Goal: Use online tool/utility: Utilize a website feature to perform a specific function

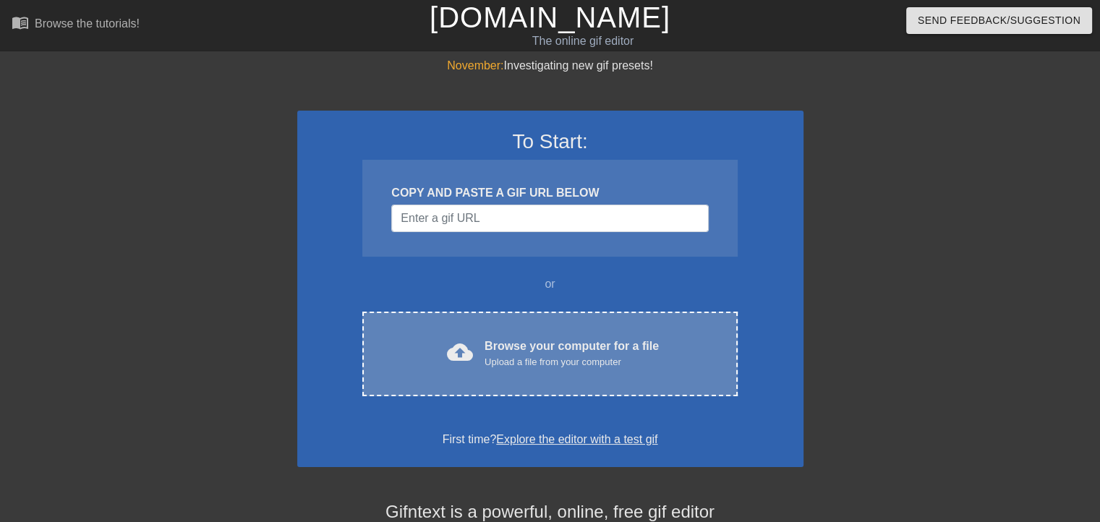
click at [479, 357] on div "cloud_upload Browse your computer for a file Upload a file from your computer" at bounding box center [550, 354] width 314 height 33
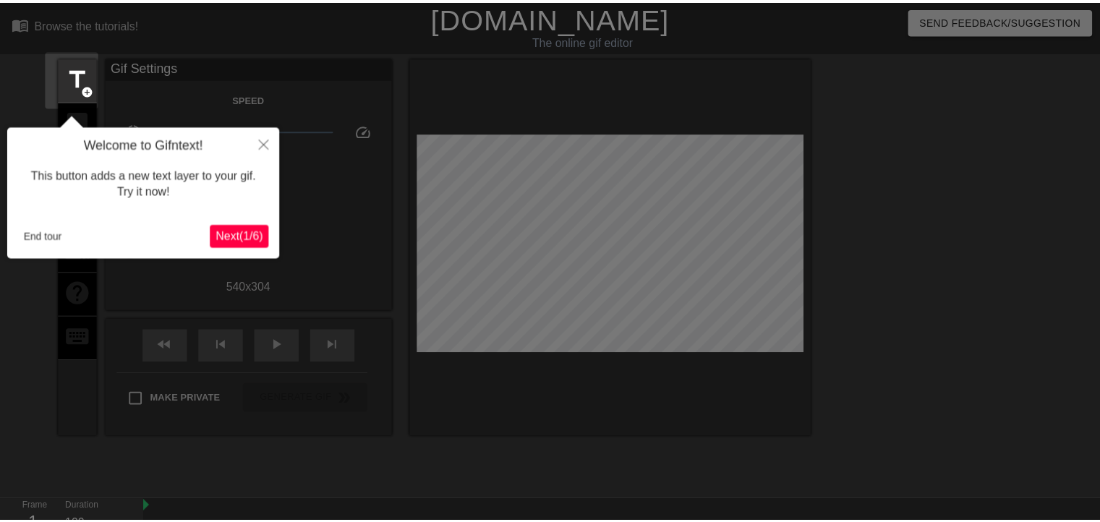
scroll to position [35, 0]
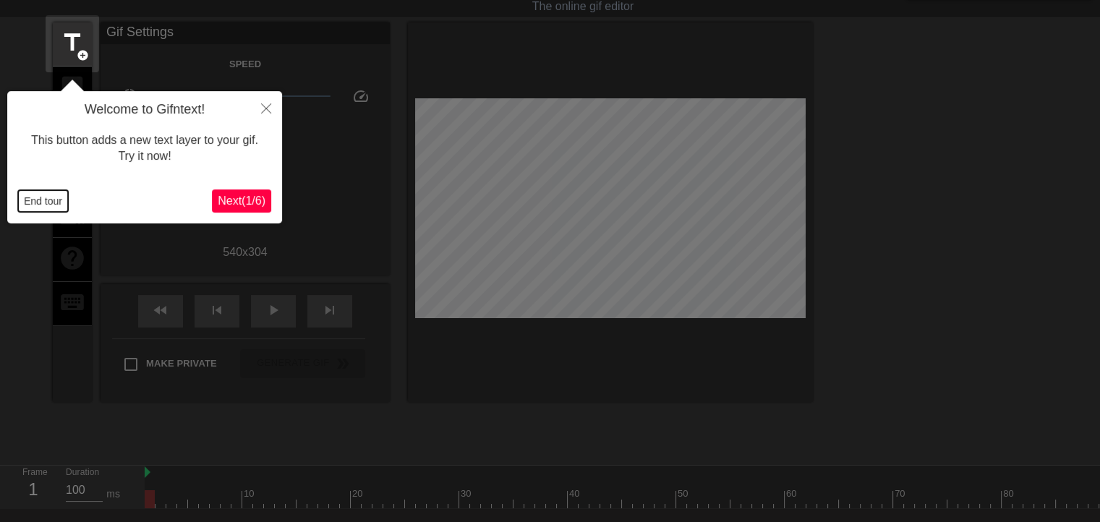
click at [23, 203] on button "End tour" at bounding box center [43, 201] width 50 height 22
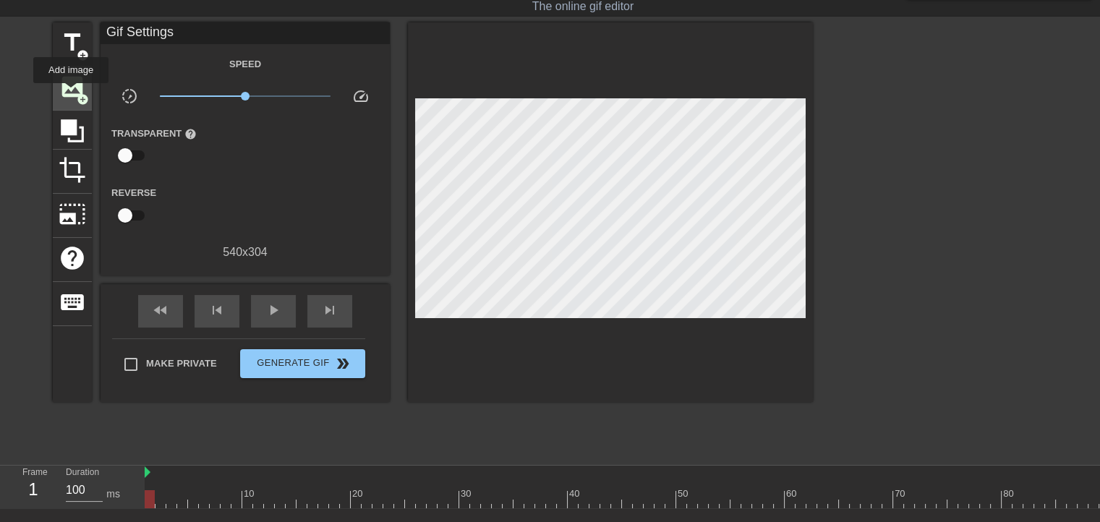
click at [71, 93] on span "image" at bounding box center [72, 86] width 27 height 27
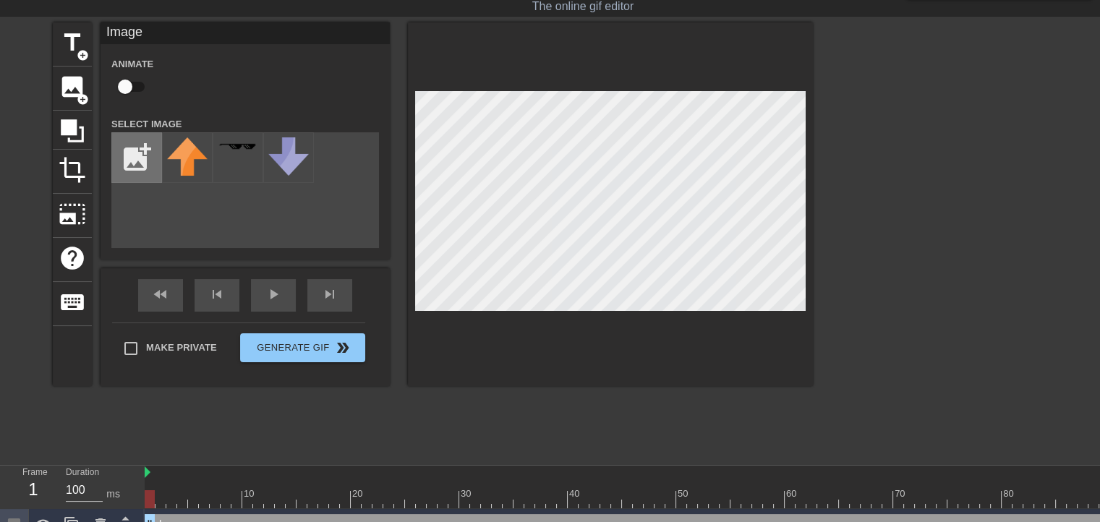
click at [142, 145] on input "file" at bounding box center [136, 157] width 49 height 49
type input "C:\fakepath\il_1588xN.5199538473_ontd-removebg-preview.png"
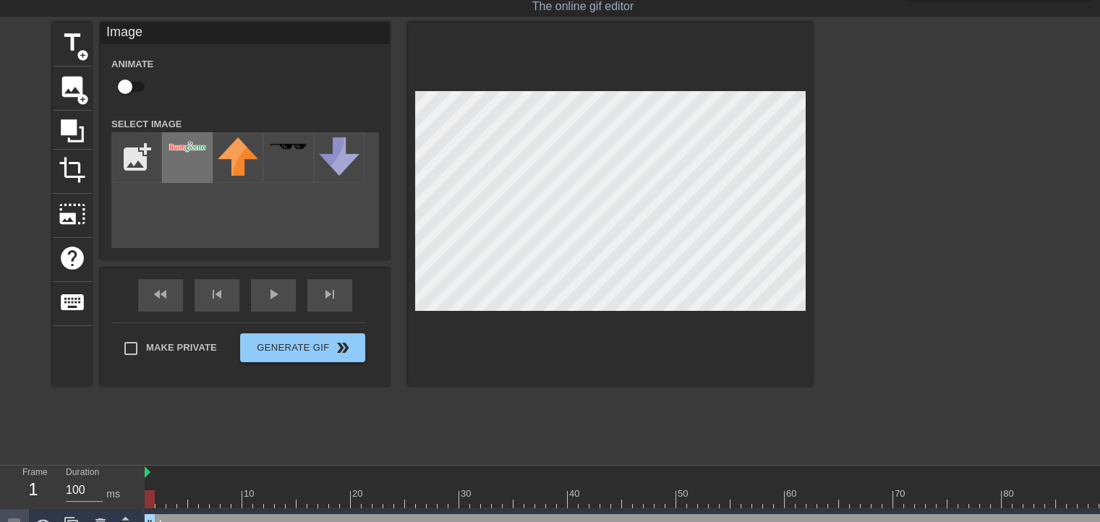
click at [180, 162] on div at bounding box center [187, 157] width 51 height 51
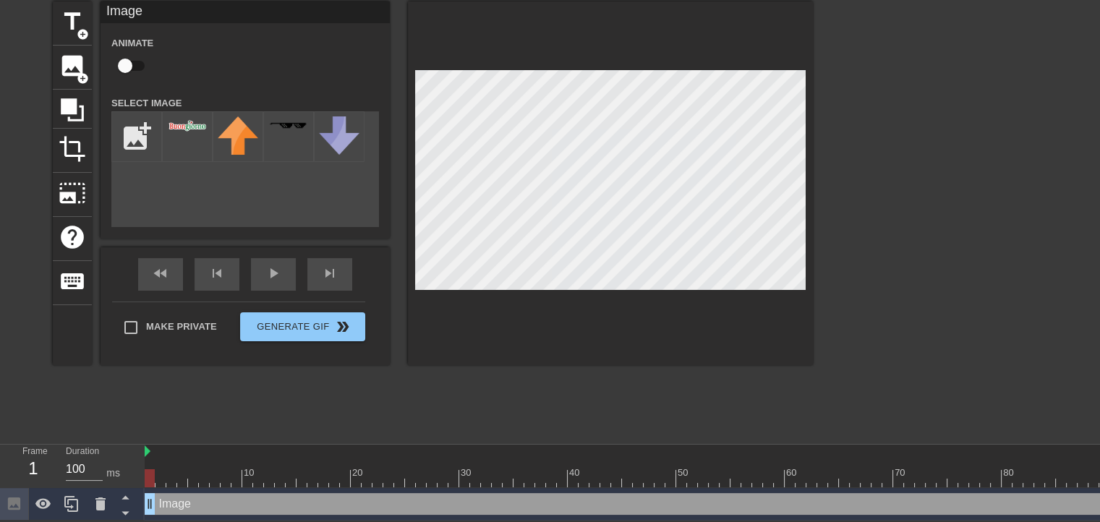
click at [519, 432] on div "menu_book Browse the tutorials! [DOMAIN_NAME] The online gif editor Send Feedba…" at bounding box center [550, 232] width 1100 height 576
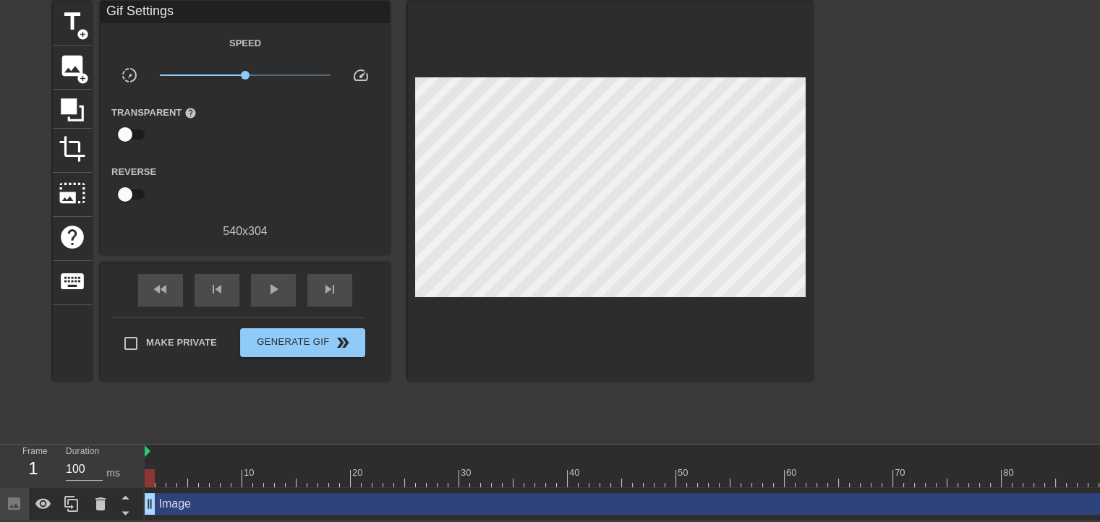
click at [546, 459] on div at bounding box center [551, 468] width 11 height 18
click at [630, 459] on div at bounding box center [627, 468] width 11 height 18
click at [506, 466] on div at bounding box center [505, 473] width 3 height 14
click at [447, 469] on div at bounding box center [774, 478] width 1258 height 18
click at [362, 469] on div at bounding box center [774, 478] width 1258 height 18
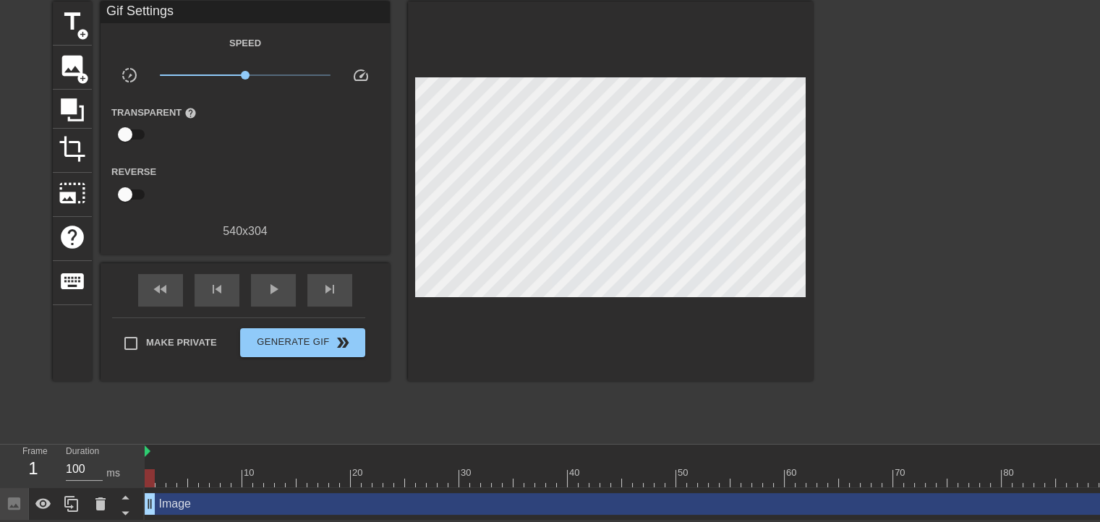
drag, startPoint x: 300, startPoint y: 501, endPoint x: 508, endPoint y: 492, distance: 207.7
click at [508, 493] on div "Image drag_handle drag_handle" at bounding box center [774, 504] width 1258 height 22
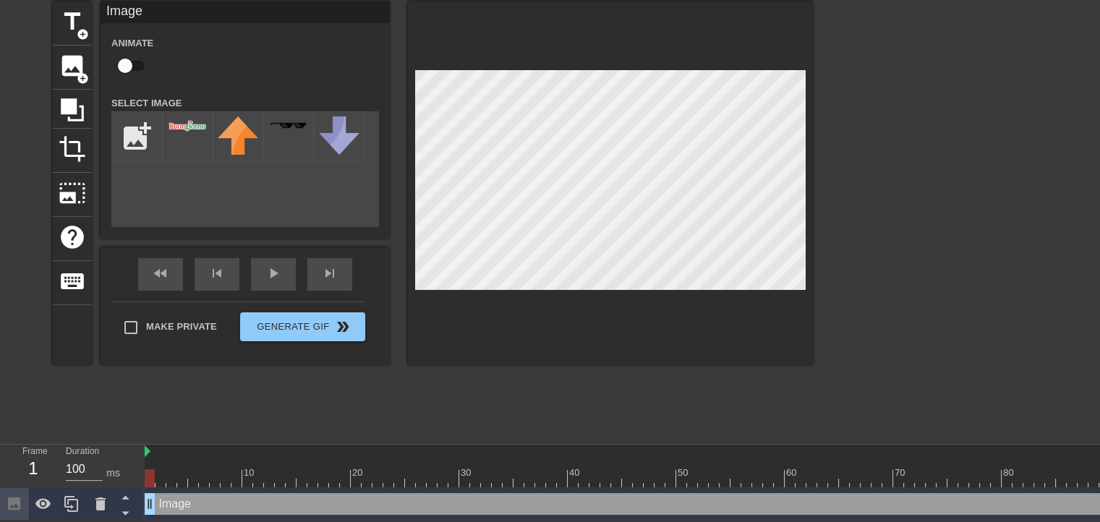
click at [462, 471] on div at bounding box center [774, 478] width 1258 height 18
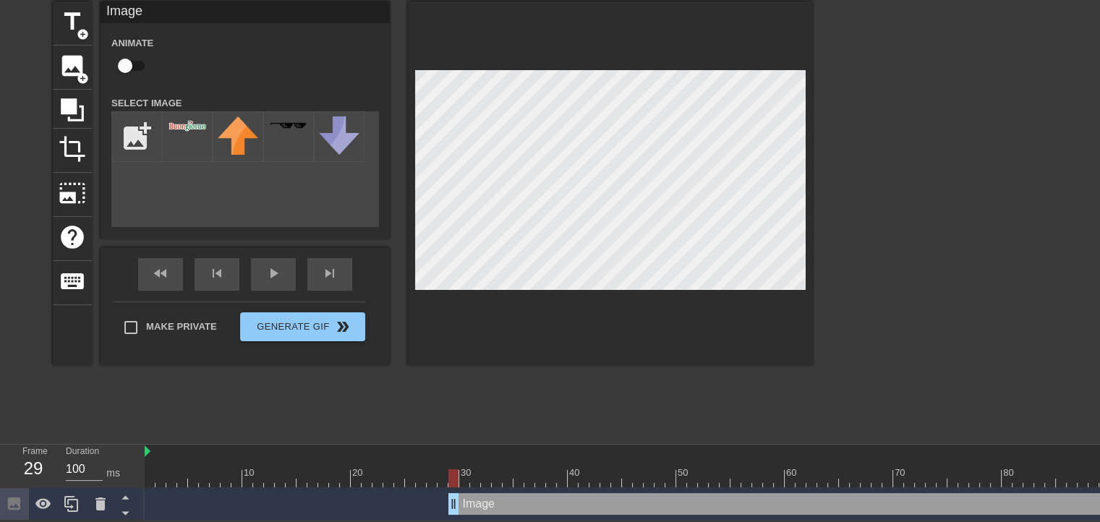
drag, startPoint x: 150, startPoint y: 499, endPoint x: 449, endPoint y: 491, distance: 299.4
click at [106, 495] on icon at bounding box center [100, 503] width 17 height 17
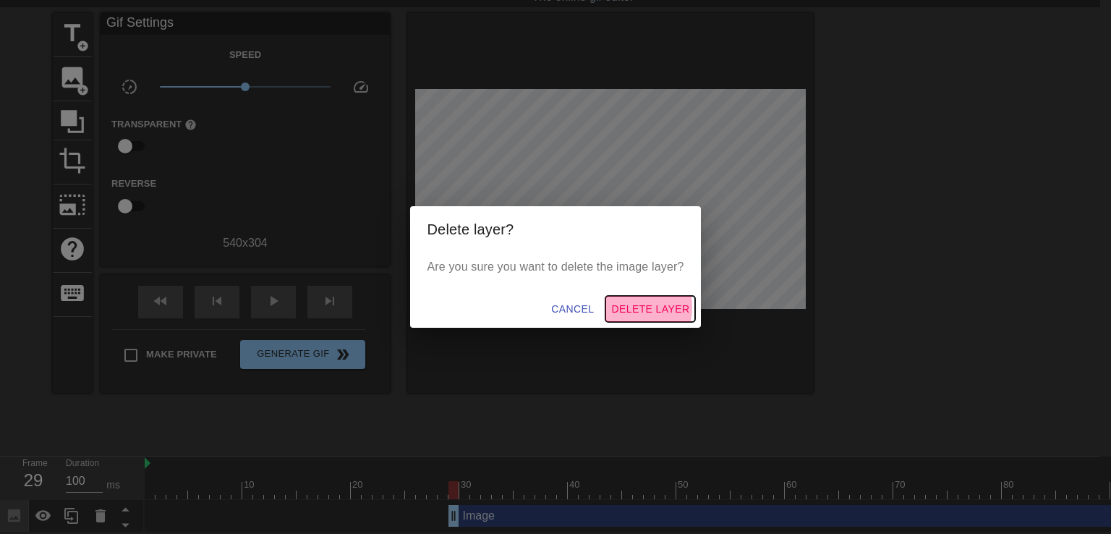
click at [625, 307] on span "Delete Layer" at bounding box center [650, 309] width 78 height 18
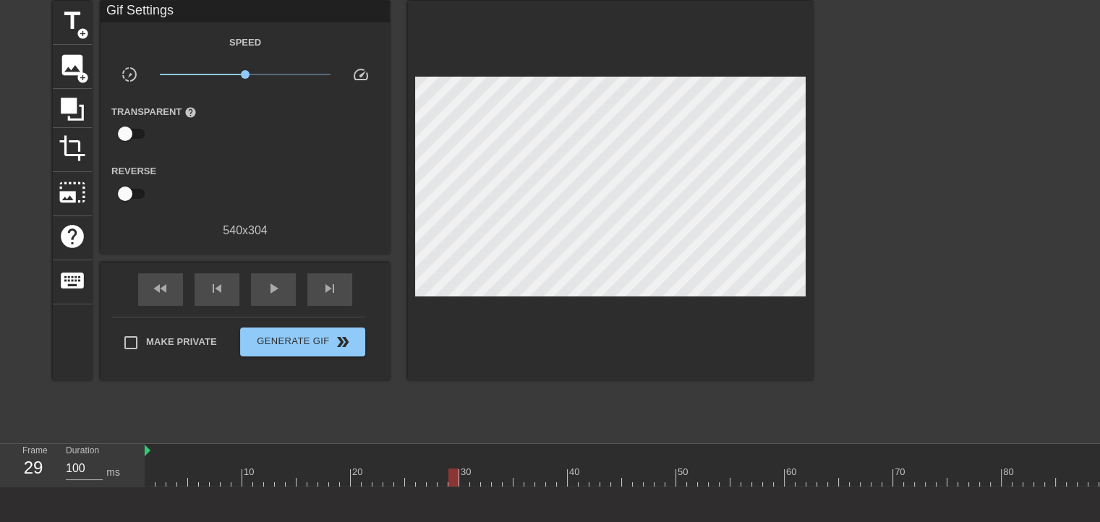
scroll to position [0, 0]
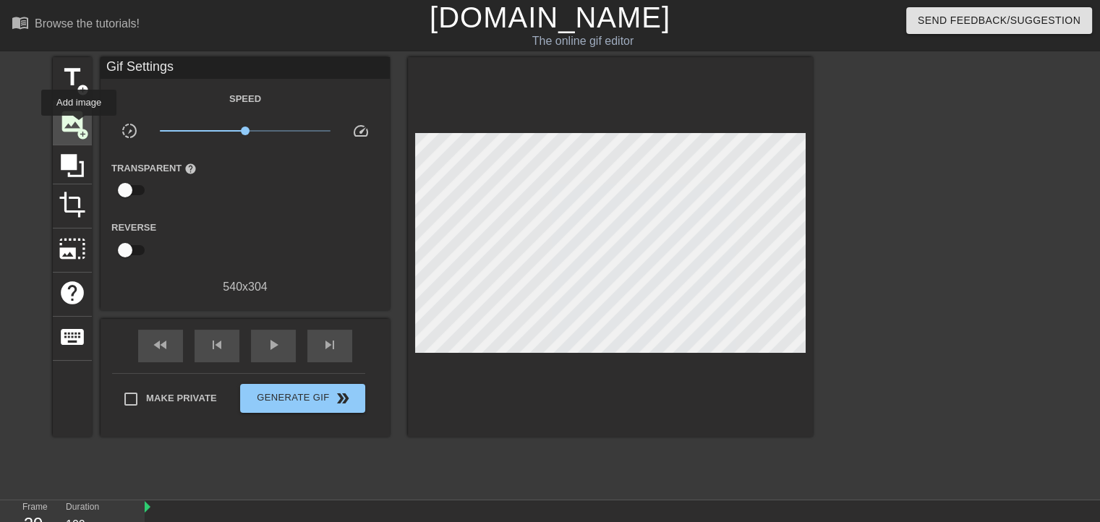
click at [79, 128] on span "add_circle" at bounding box center [83, 134] width 12 height 12
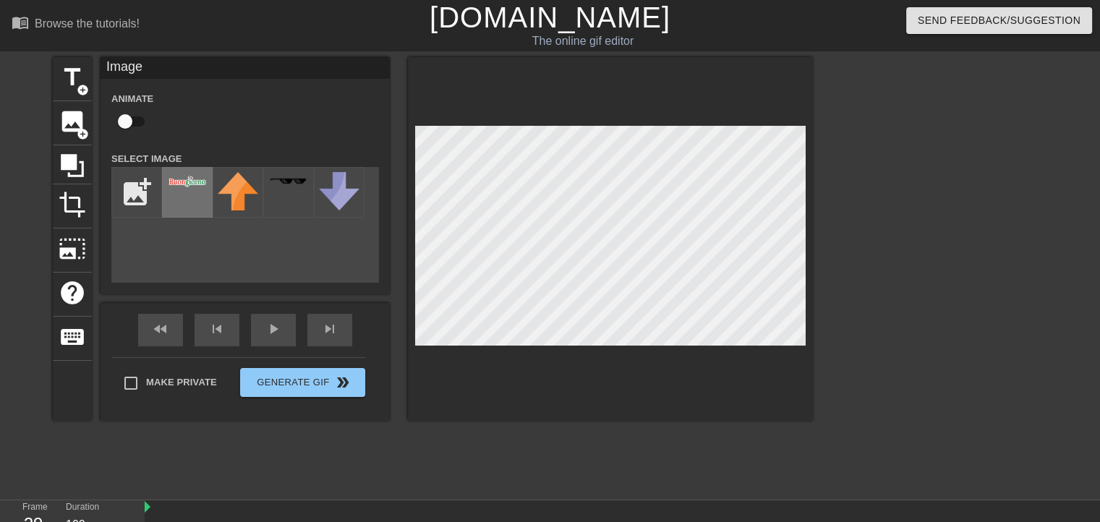
click at [180, 192] on div at bounding box center [187, 192] width 51 height 51
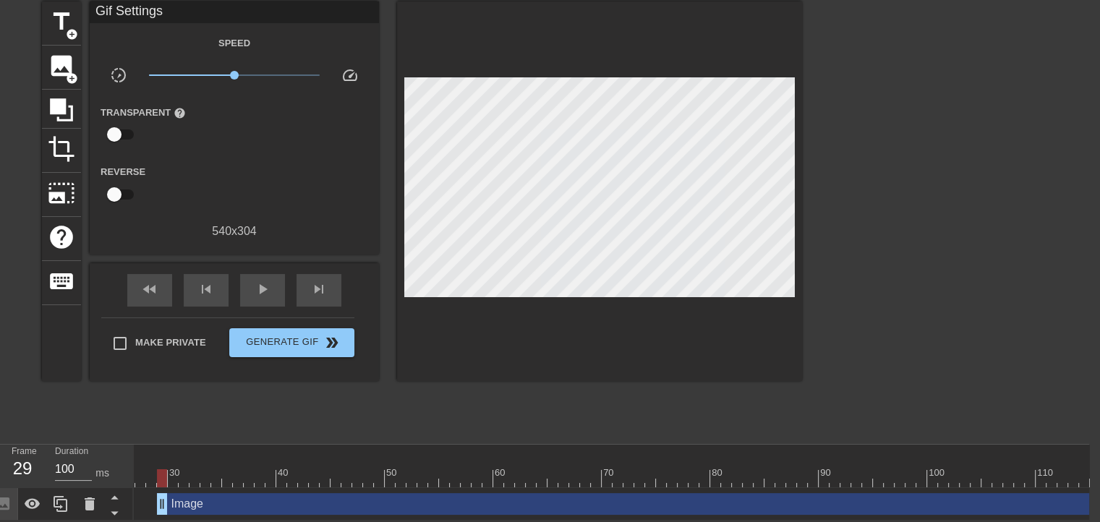
scroll to position [0, 295]
click at [941, 422] on div at bounding box center [927, 218] width 217 height 434
click at [928, 202] on div at bounding box center [927, 218] width 217 height 434
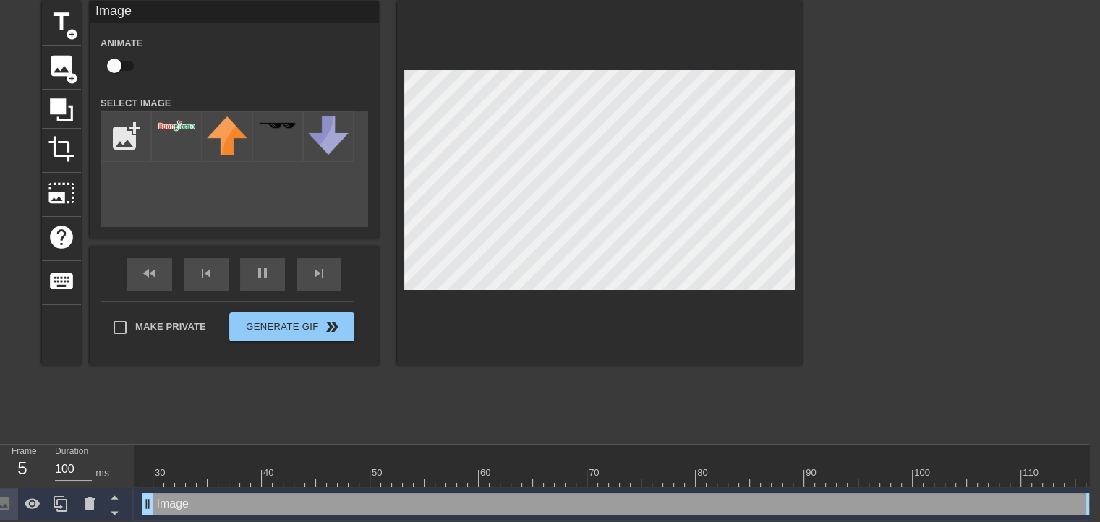
click at [814, 140] on div "title add_circle image add_circle crop photo_size_select_large help keyboard Im…" at bounding box center [539, 218] width 1100 height 434
click at [872, 169] on div at bounding box center [927, 218] width 217 height 434
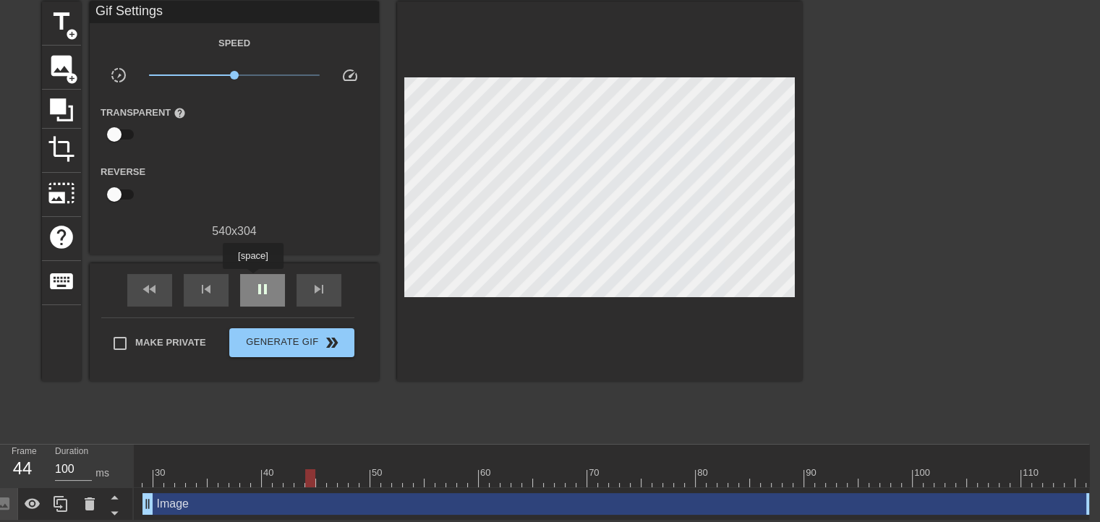
click at [252, 279] on div "pause" at bounding box center [262, 290] width 45 height 33
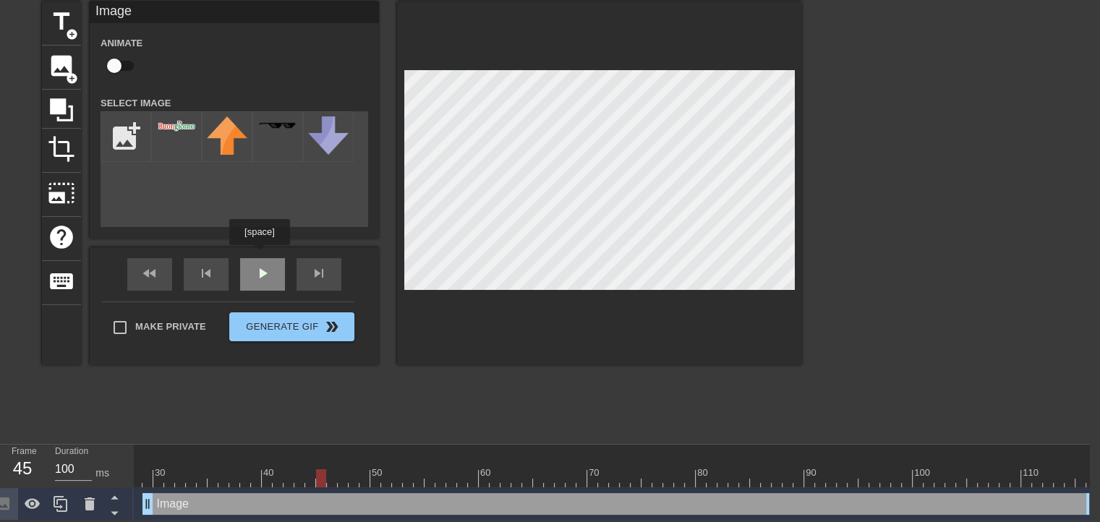
click at [260, 255] on div "fast_rewind skip_previous play_arrow skip_next" at bounding box center [234, 274] width 236 height 54
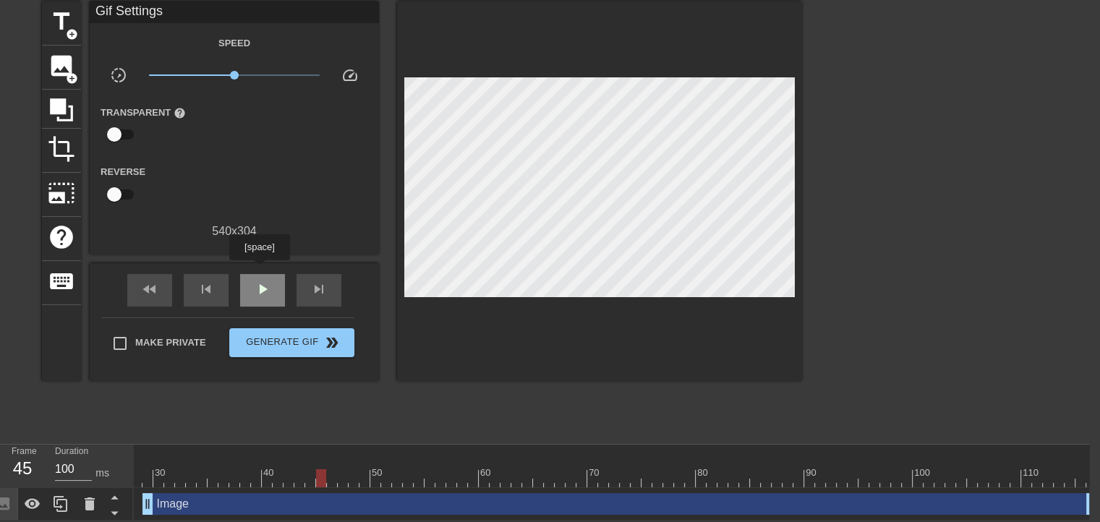
click at [259, 281] on span "play_arrow" at bounding box center [262, 289] width 17 height 17
click at [259, 281] on span "pause" at bounding box center [262, 289] width 17 height 17
click at [259, 281] on span "play_arrow" at bounding box center [262, 289] width 17 height 17
click at [259, 281] on span "pause" at bounding box center [262, 289] width 17 height 17
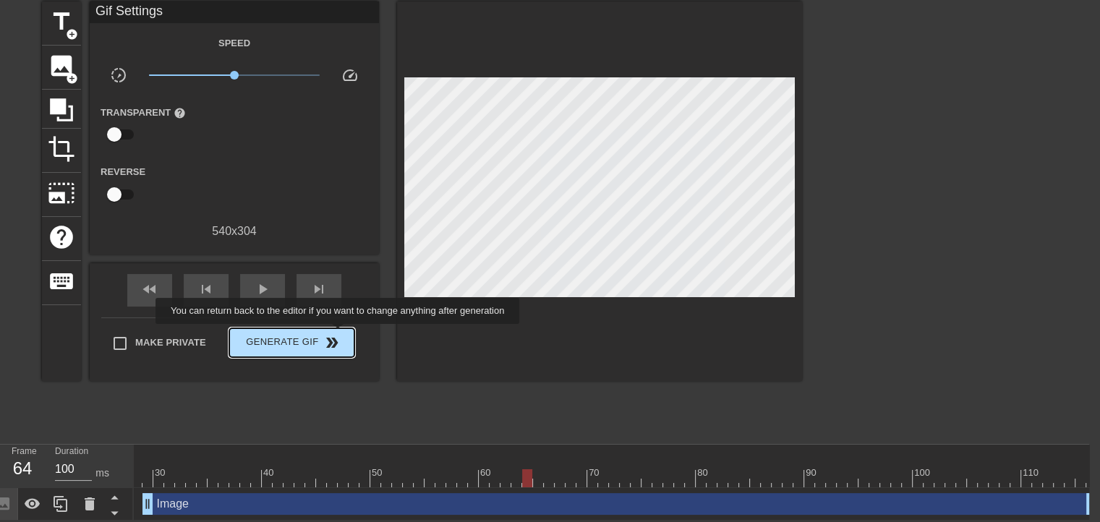
click at [339, 334] on span "Generate Gif double_arrow" at bounding box center [292, 342] width 114 height 17
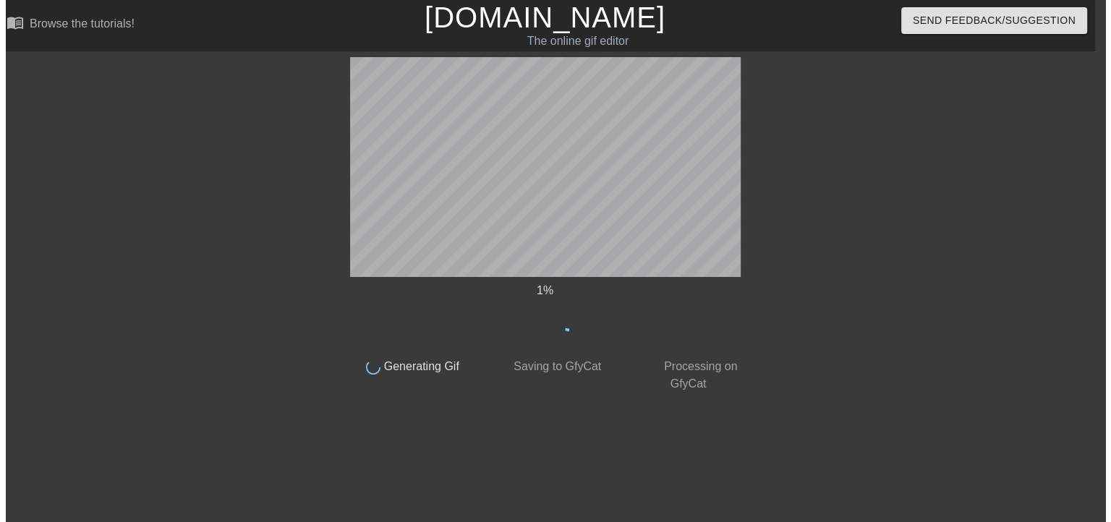
scroll to position [0, 11]
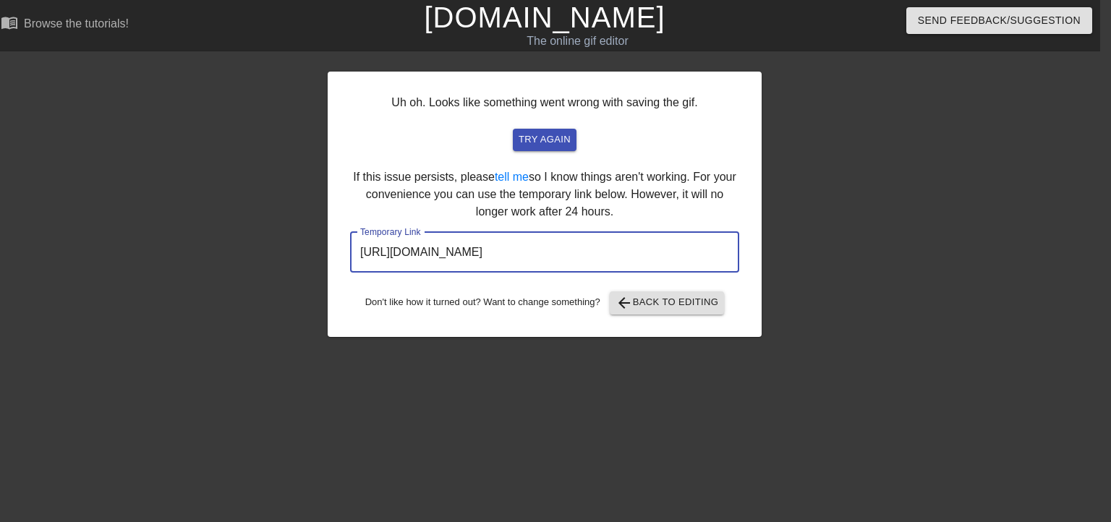
click at [528, 251] on input "[URL][DOMAIN_NAME]" at bounding box center [544, 252] width 389 height 40
click at [633, 306] on span "arrow_back" at bounding box center [623, 302] width 17 height 17
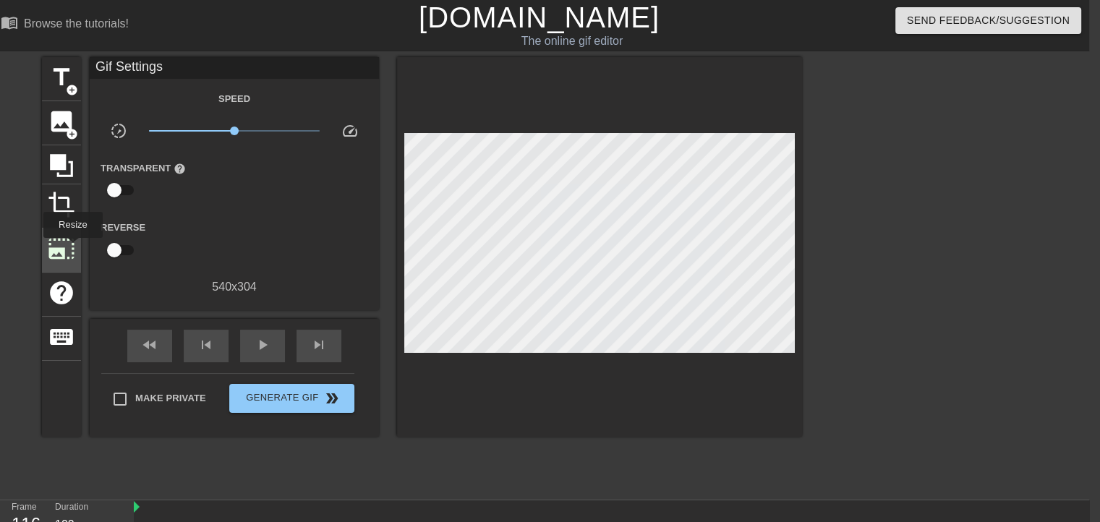
click at [72, 248] on span "photo_size_select_large" at bounding box center [61, 248] width 27 height 27
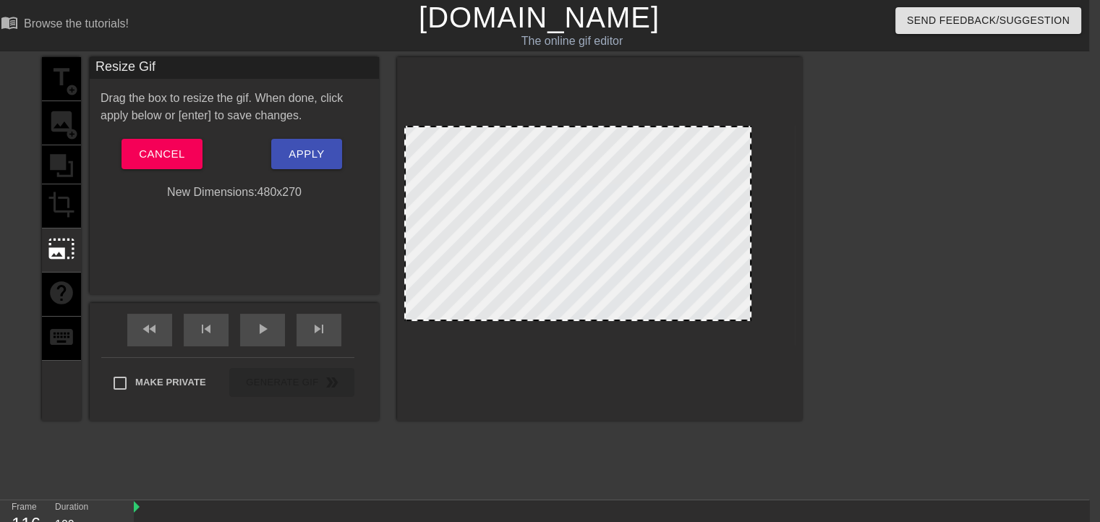
click at [748, 327] on div at bounding box center [599, 236] width 390 height 220
click at [260, 341] on div "play_arrow" at bounding box center [262, 330] width 45 height 33
click at [312, 150] on span "Apply" at bounding box center [305, 154] width 35 height 19
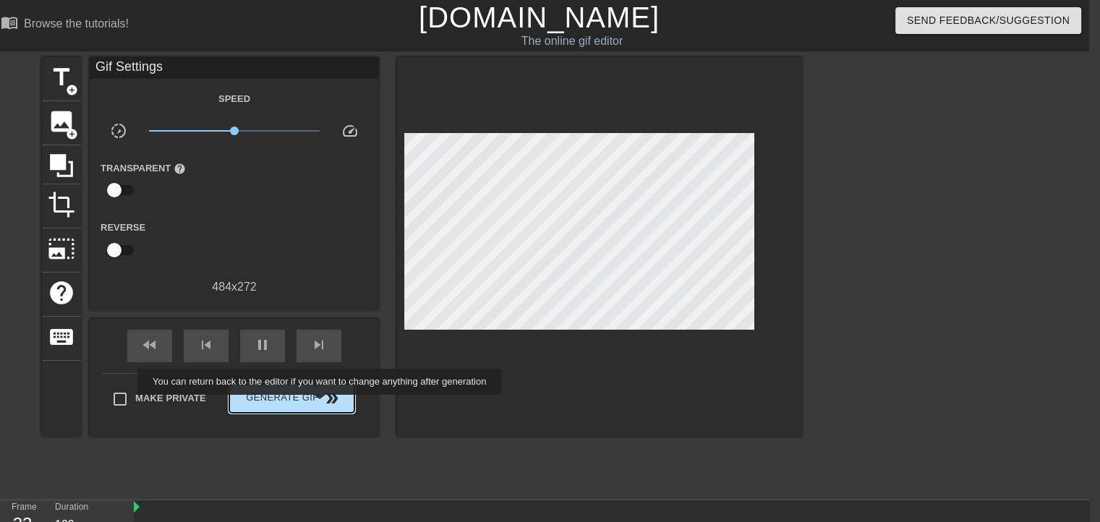
click at [323, 404] on span "double_arrow" at bounding box center [331, 398] width 17 height 17
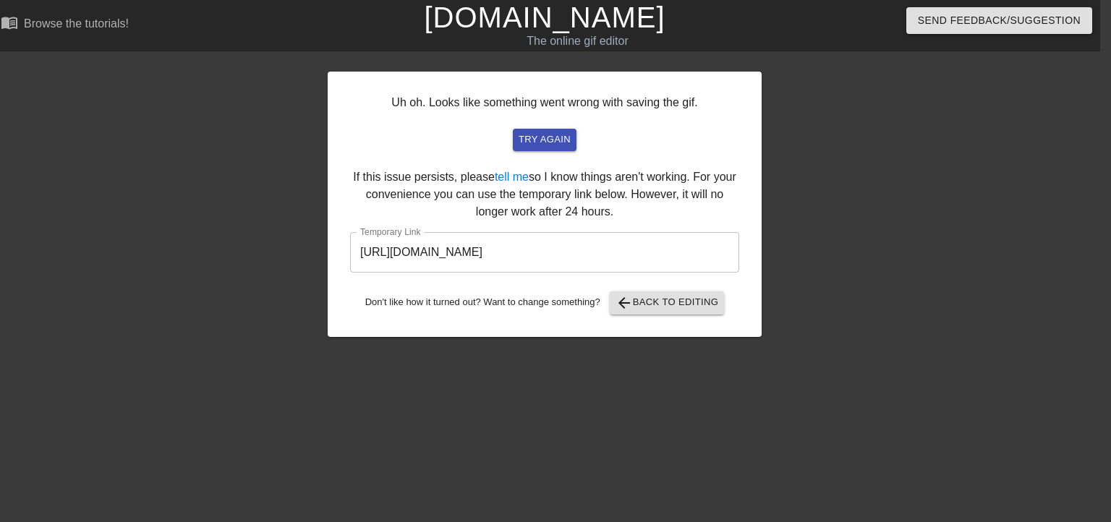
click at [474, 249] on input "[URL][DOMAIN_NAME]" at bounding box center [544, 252] width 389 height 40
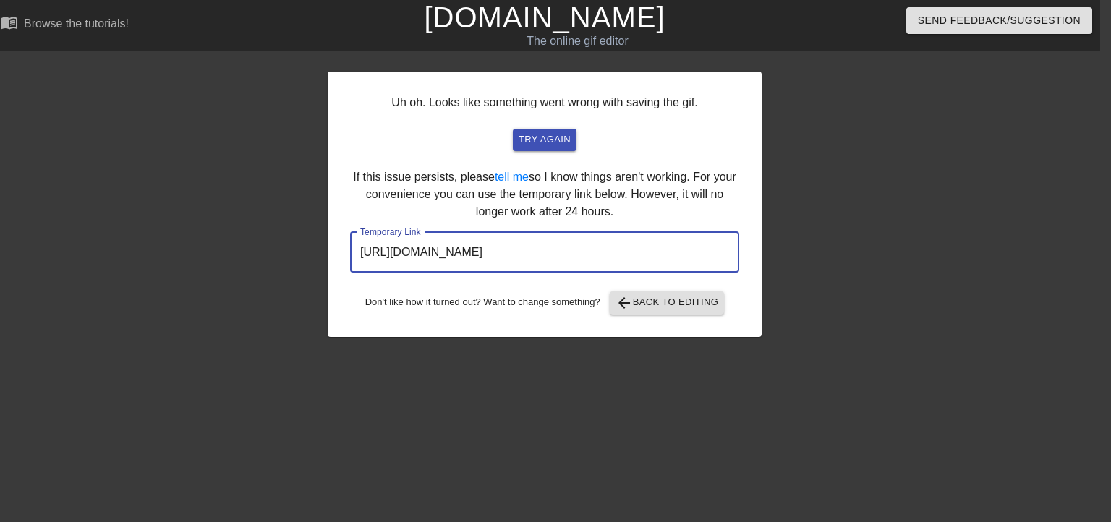
click at [474, 249] on input "[URL][DOMAIN_NAME]" at bounding box center [544, 252] width 389 height 40
click at [671, 305] on span "arrow_back Back to Editing" at bounding box center [666, 302] width 103 height 17
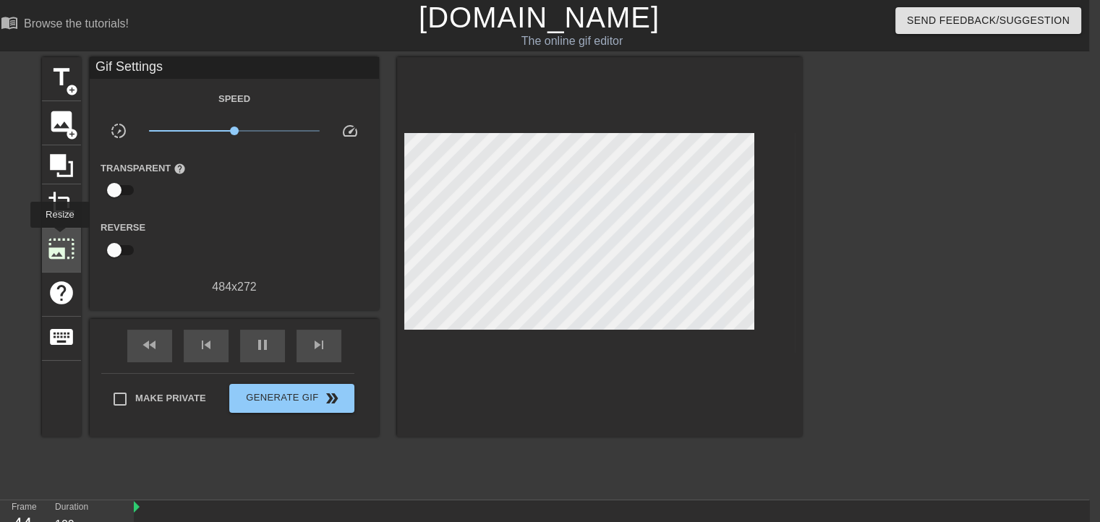
click at [59, 238] on span "photo_size_select_large" at bounding box center [61, 248] width 27 height 27
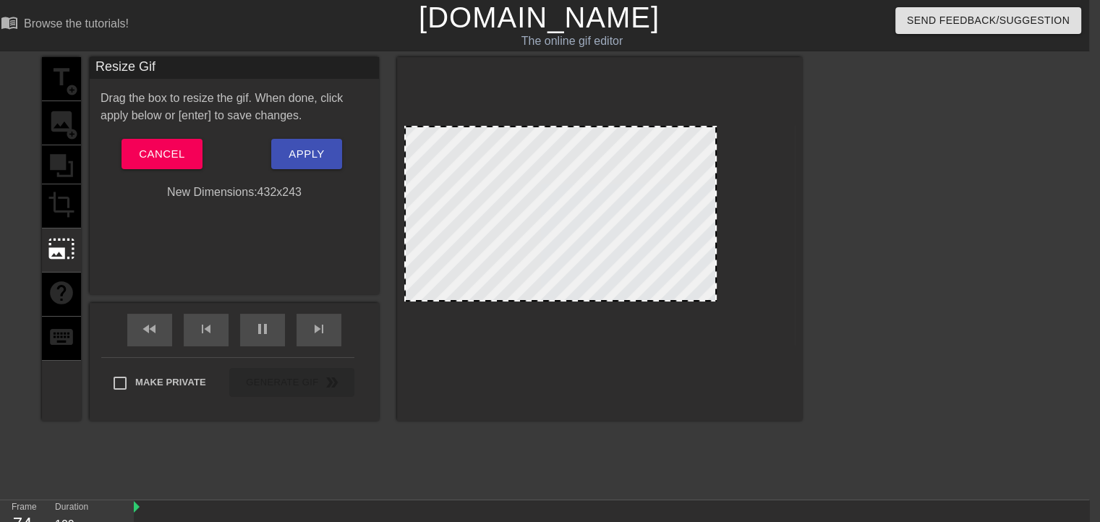
click at [726, 302] on div at bounding box center [599, 236] width 390 height 220
click at [311, 160] on span "Apply" at bounding box center [305, 154] width 35 height 19
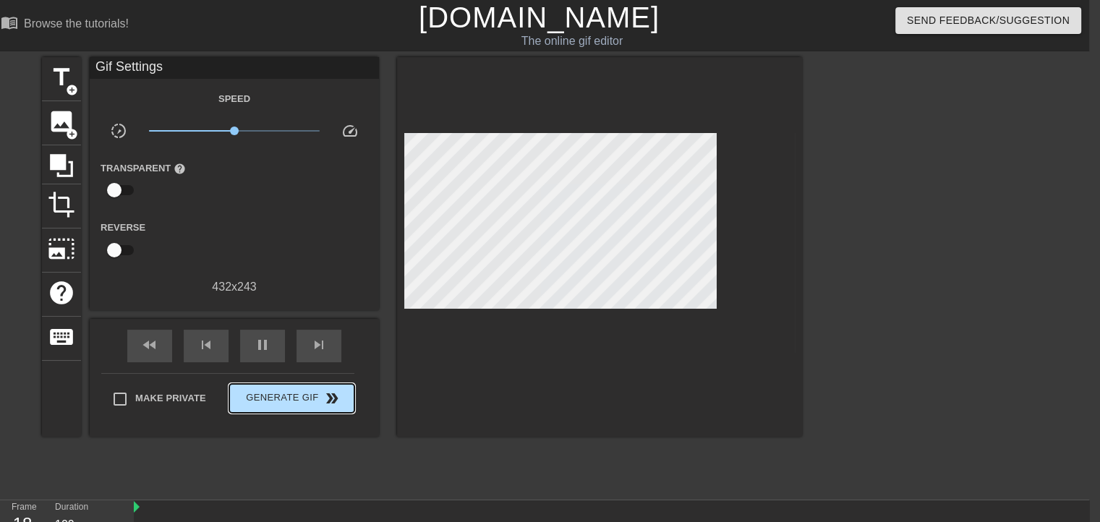
click at [296, 391] on span "Generate Gif double_arrow" at bounding box center [292, 398] width 114 height 17
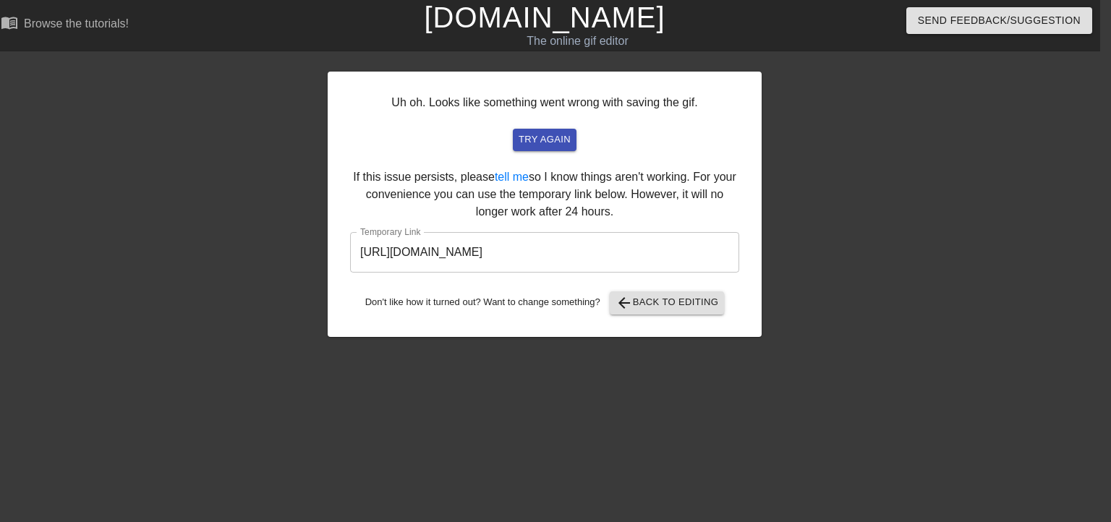
click at [399, 248] on input "[URL][DOMAIN_NAME]" at bounding box center [544, 252] width 389 height 40
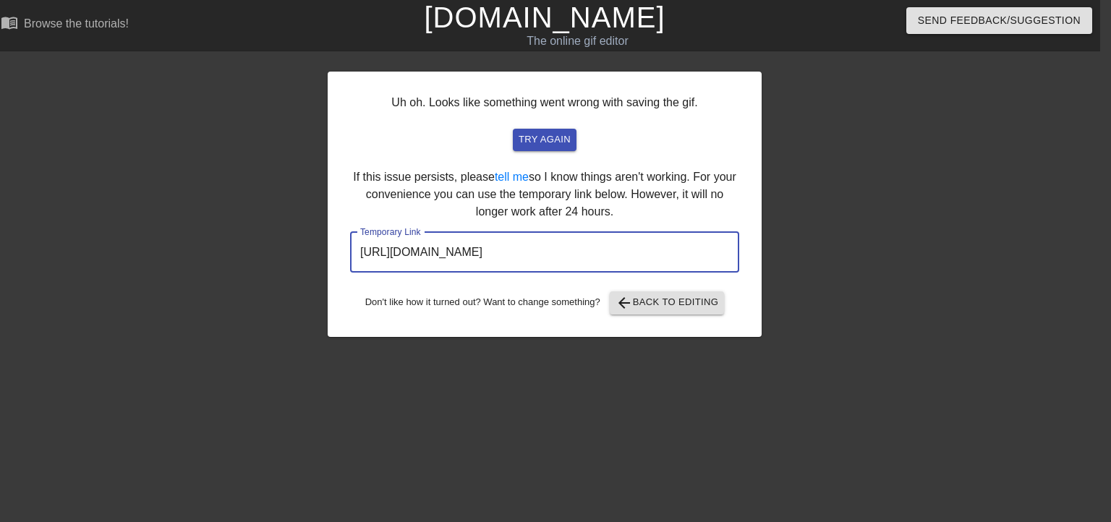
click at [399, 248] on input "[URL][DOMAIN_NAME]" at bounding box center [544, 252] width 389 height 40
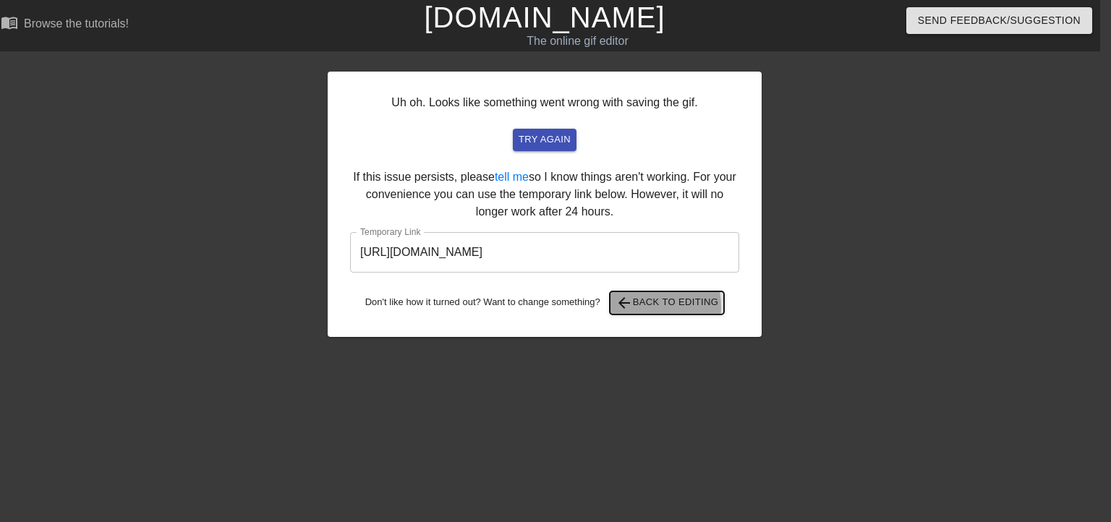
click at [632, 307] on span "arrow_back" at bounding box center [623, 302] width 17 height 17
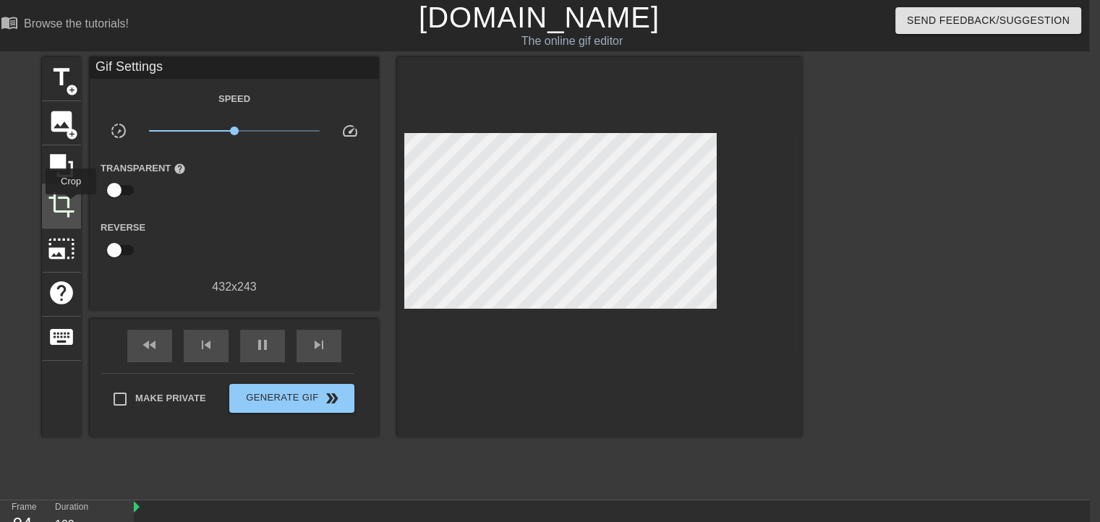
click at [71, 205] on span "crop" at bounding box center [61, 204] width 27 height 27
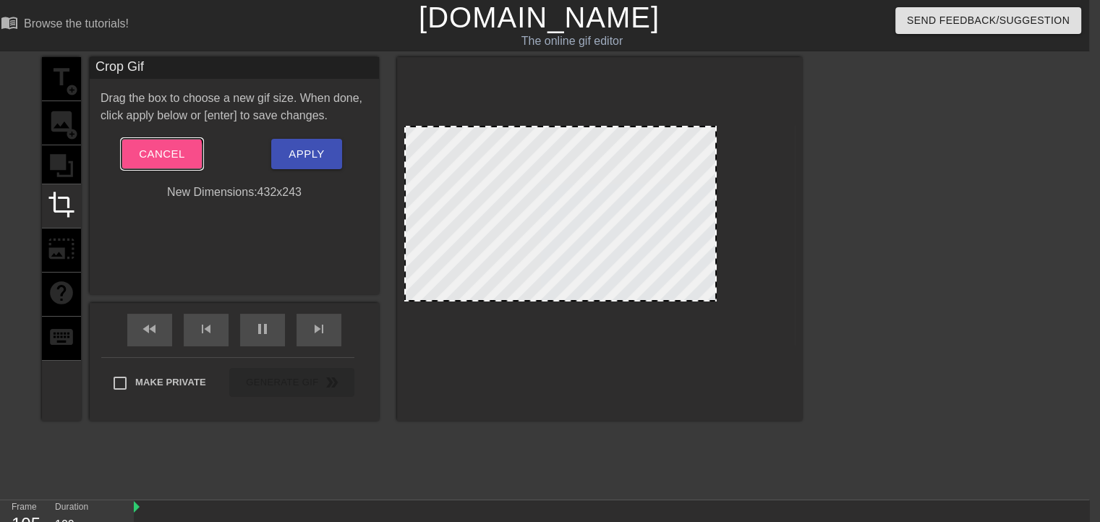
click at [160, 156] on span "Cancel" at bounding box center [162, 154] width 46 height 19
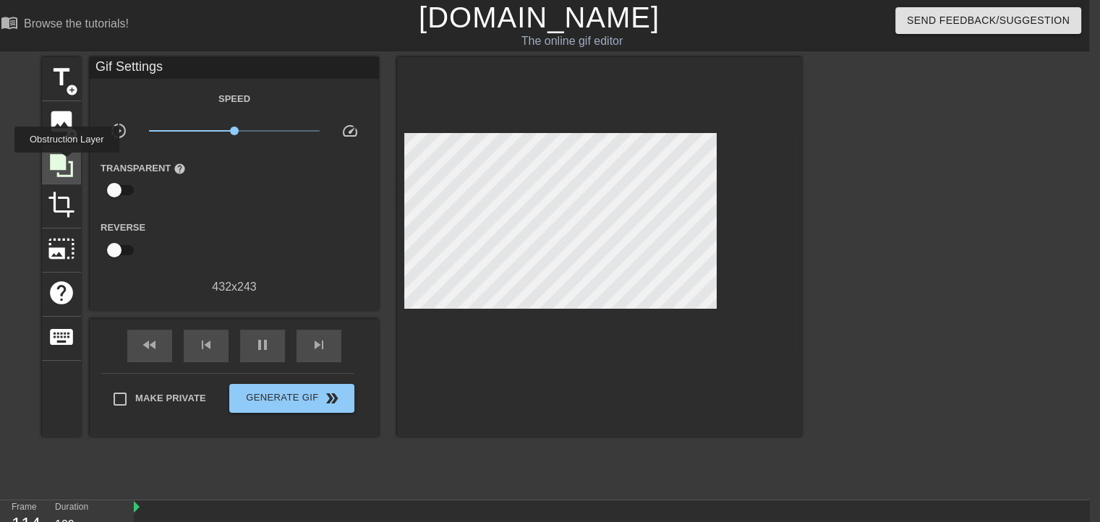
click at [67, 163] on icon at bounding box center [61, 165] width 27 height 27
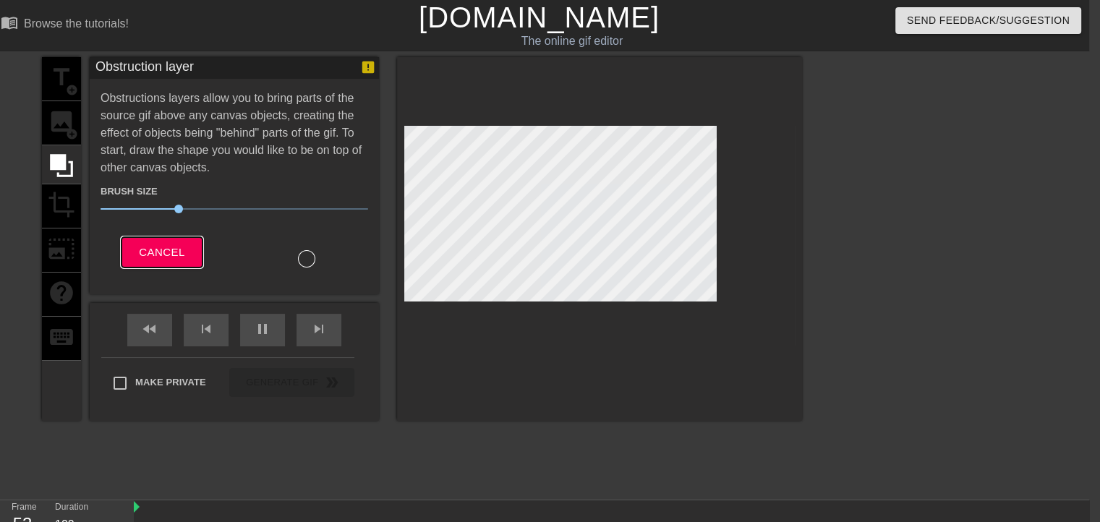
click at [166, 261] on button "Cancel" at bounding box center [161, 252] width 80 height 30
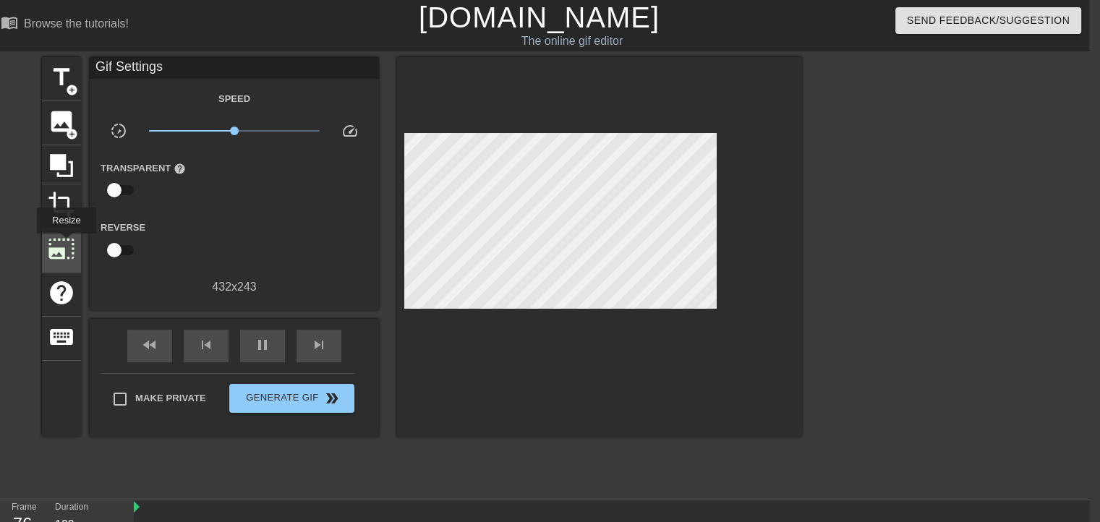
click at [65, 244] on span "photo_size_select_large" at bounding box center [61, 248] width 27 height 27
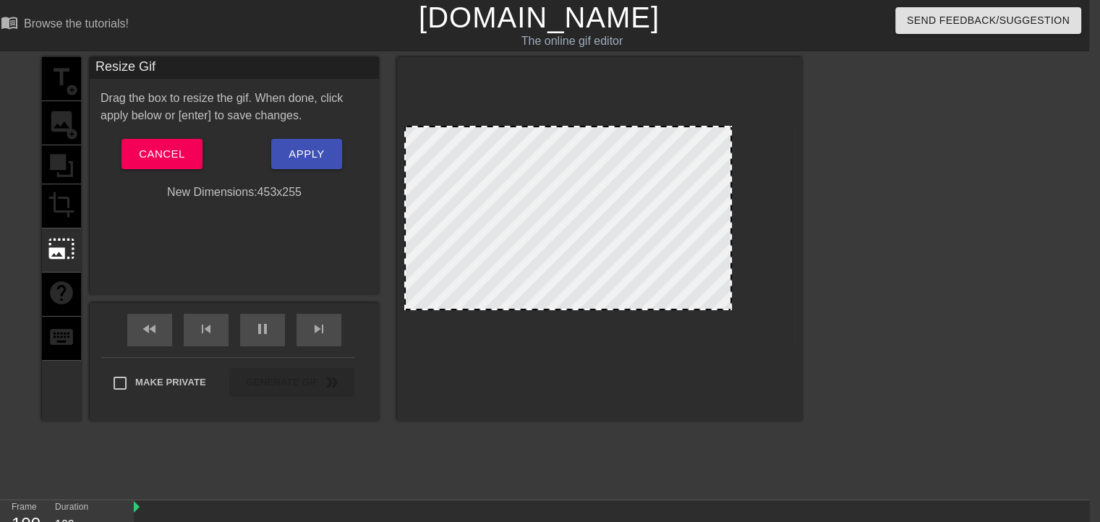
drag, startPoint x: 715, startPoint y: 302, endPoint x: 723, endPoint y: 310, distance: 11.8
click at [723, 310] on div at bounding box center [730, 309] width 14 height 14
click at [283, 154] on button "Apply" at bounding box center [306, 154] width 70 height 30
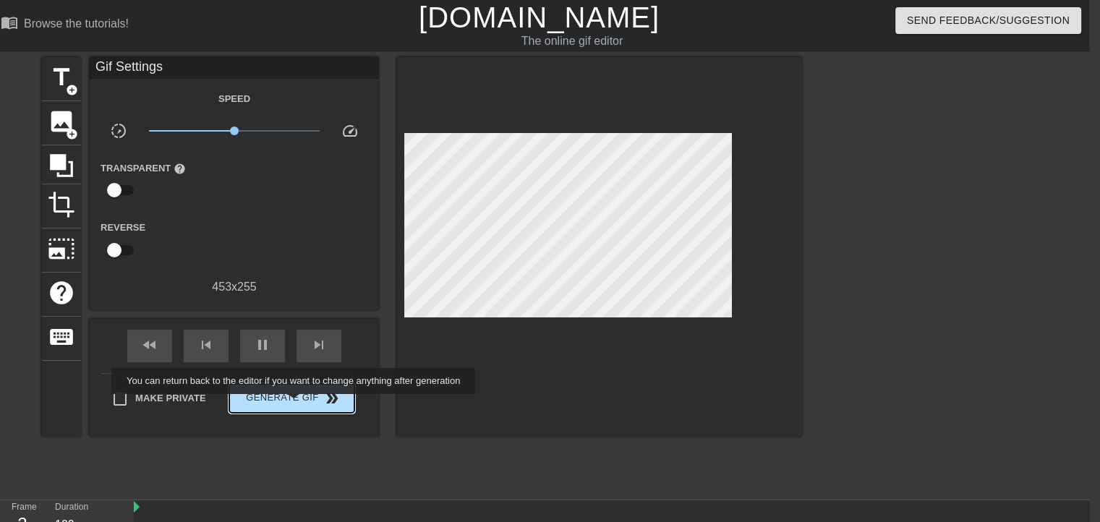
click at [295, 404] on span "Generate Gif double_arrow" at bounding box center [292, 398] width 114 height 17
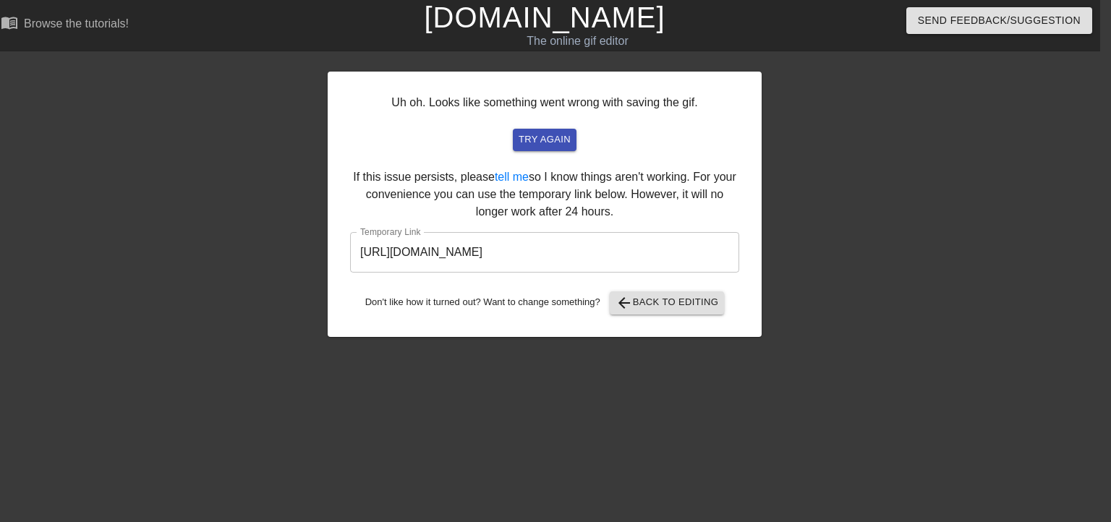
click at [541, 251] on input "[URL][DOMAIN_NAME]" at bounding box center [544, 252] width 389 height 40
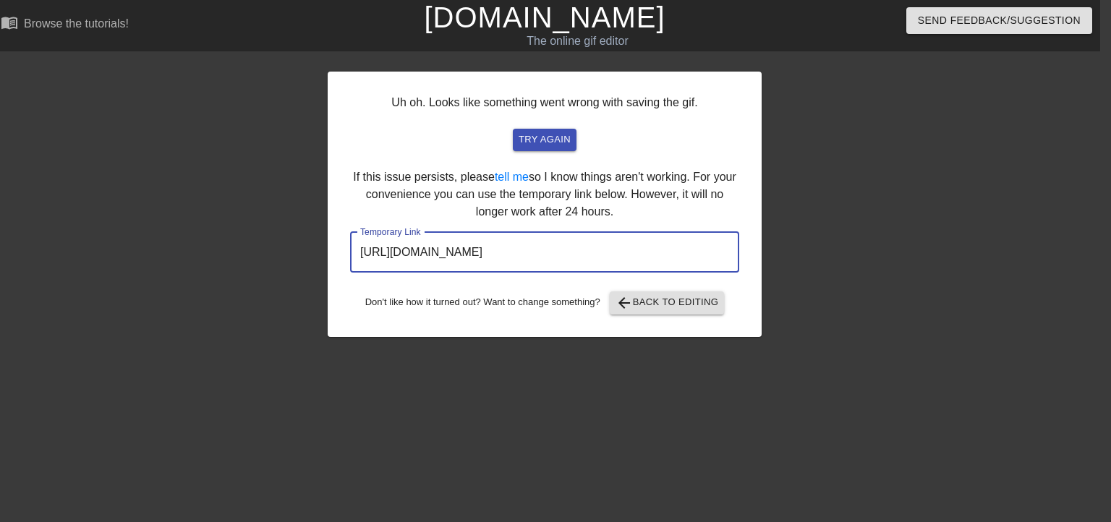
click at [541, 251] on input "[URL][DOMAIN_NAME]" at bounding box center [544, 252] width 389 height 40
